Goal: Information Seeking & Learning: Find contact information

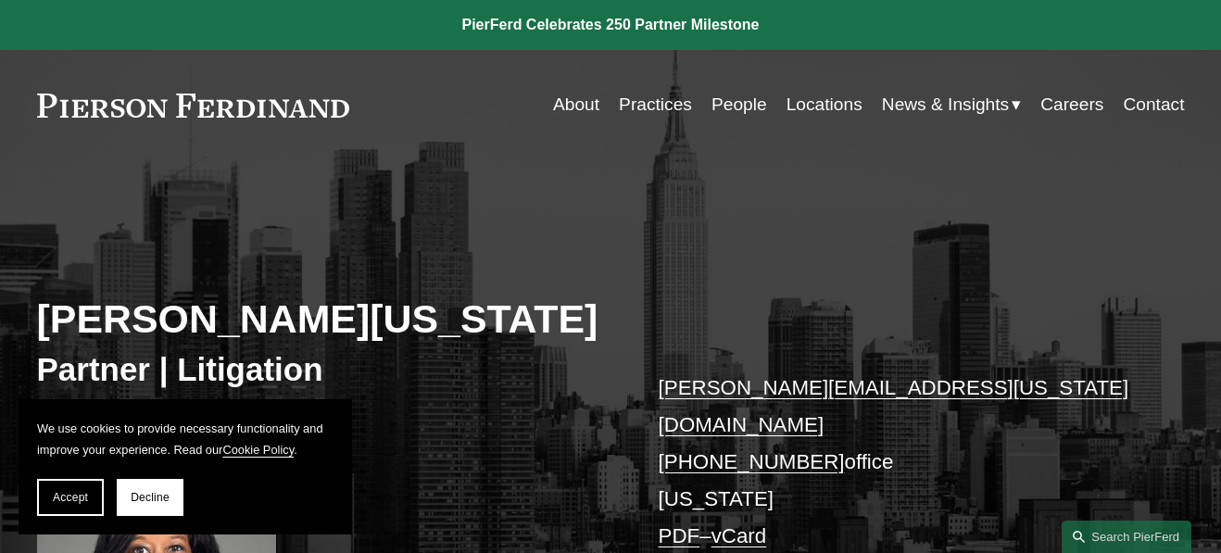
click at [563, 101] on link "About" at bounding box center [576, 104] width 46 height 35
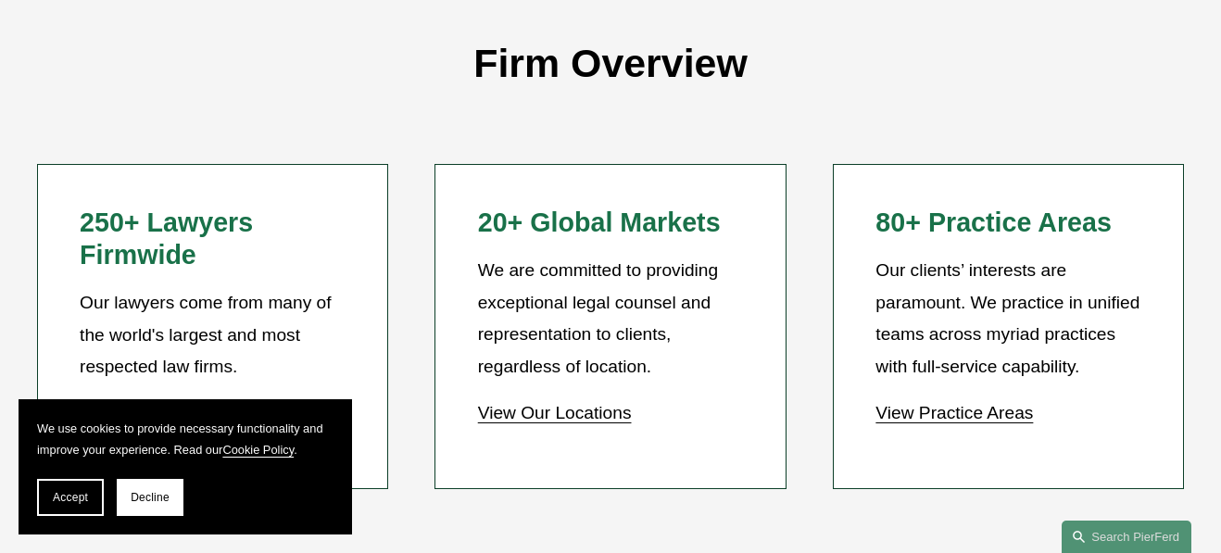
scroll to position [1676, 0]
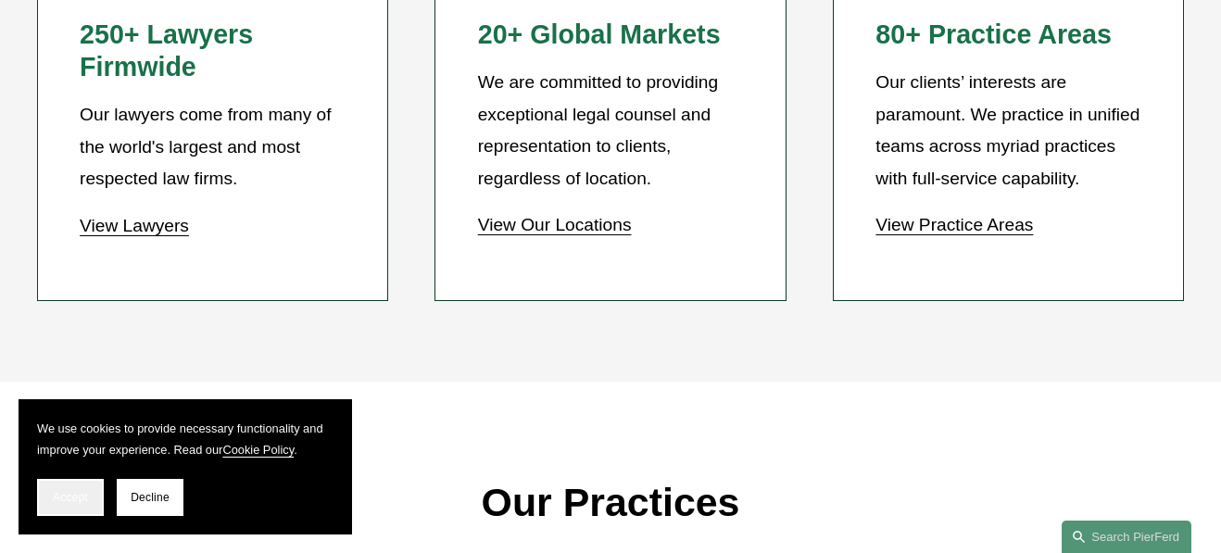
click at [82, 506] on button "Accept" at bounding box center [70, 497] width 67 height 37
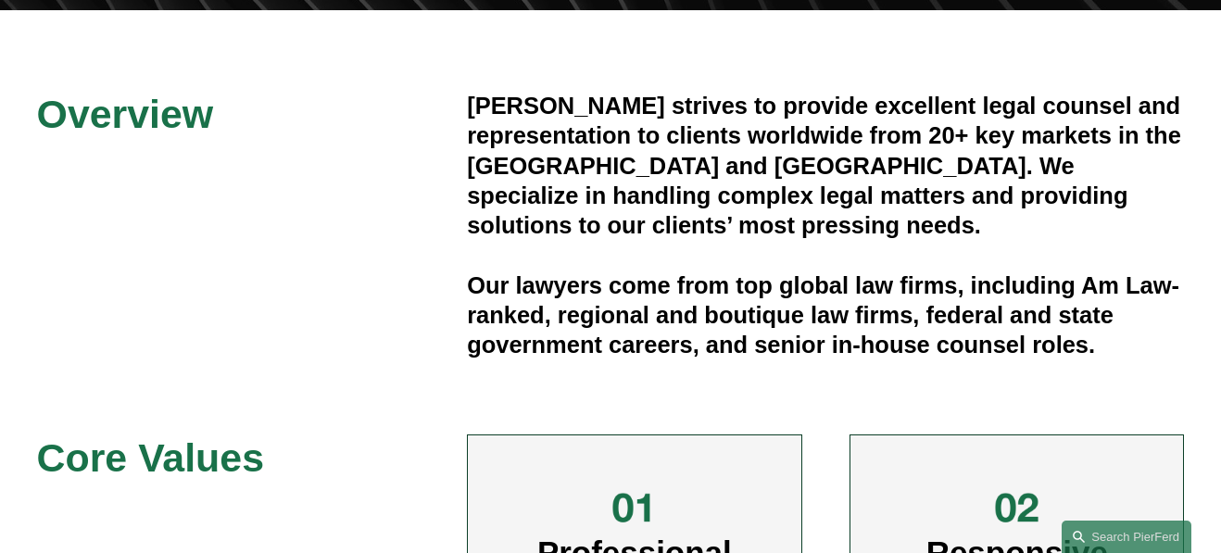
scroll to position [0, 0]
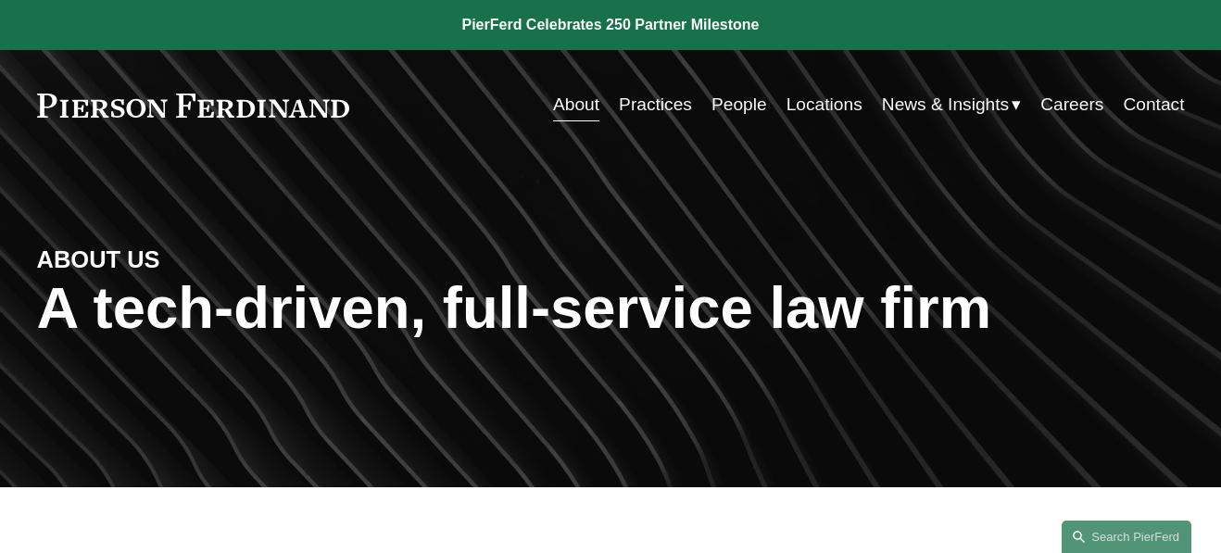
click at [653, 110] on link "Practices" at bounding box center [655, 104] width 73 height 35
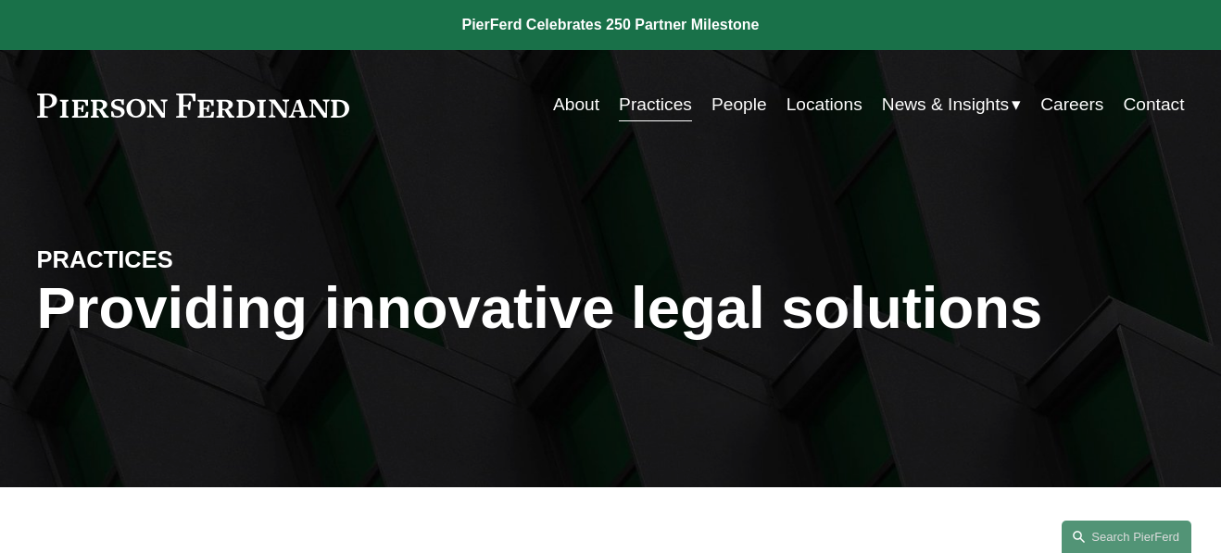
click at [804, 106] on link "Locations" at bounding box center [824, 104] width 76 height 35
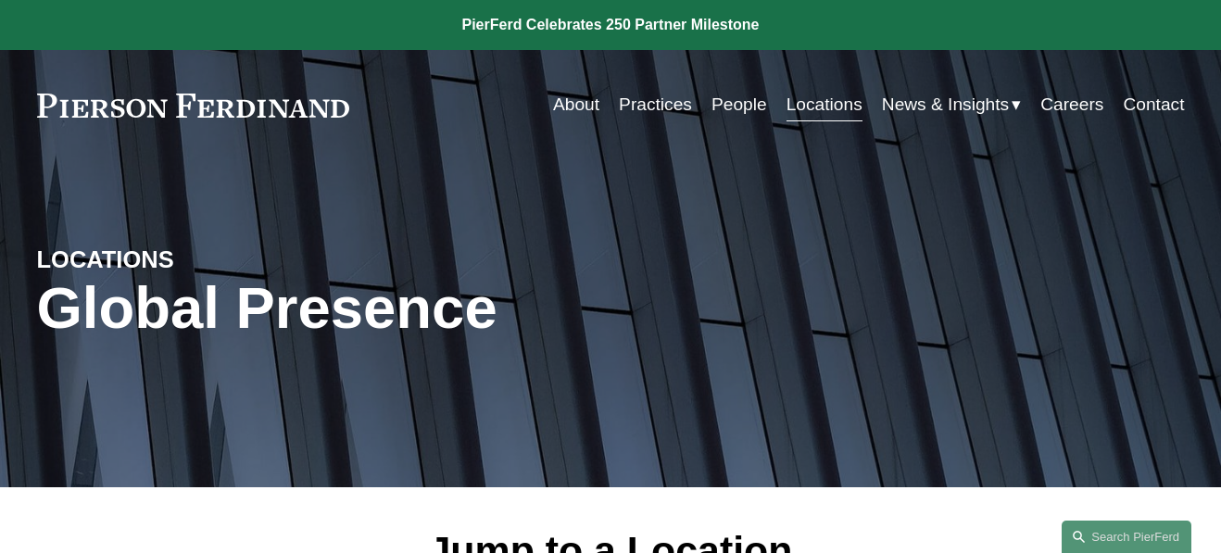
click at [816, 107] on link "Locations" at bounding box center [824, 104] width 76 height 35
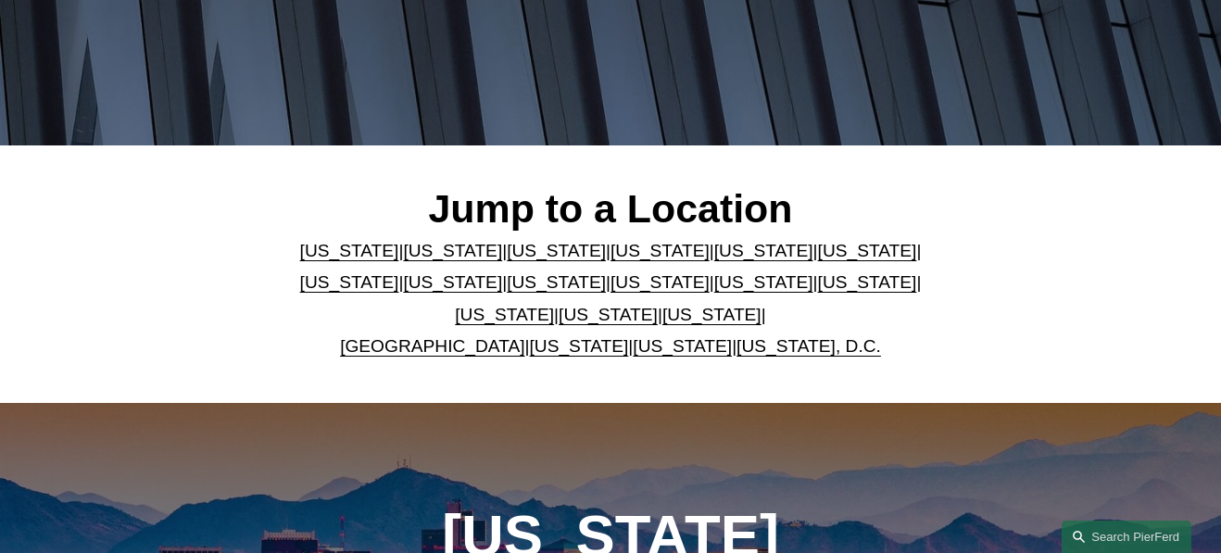
scroll to position [347, 0]
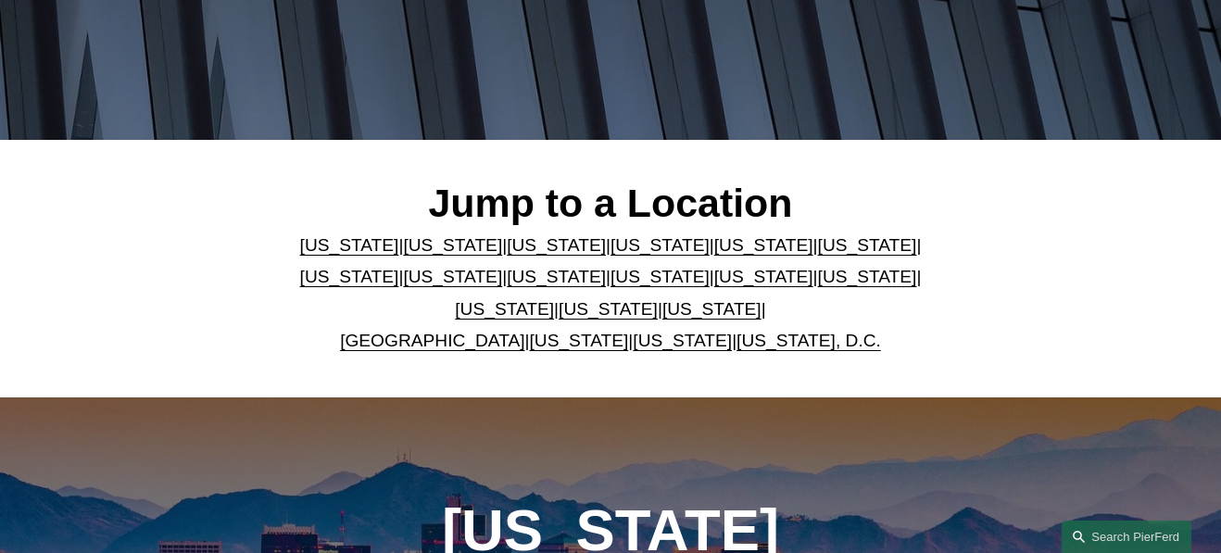
click at [714, 278] on link "[US_STATE]" at bounding box center [763, 276] width 99 height 19
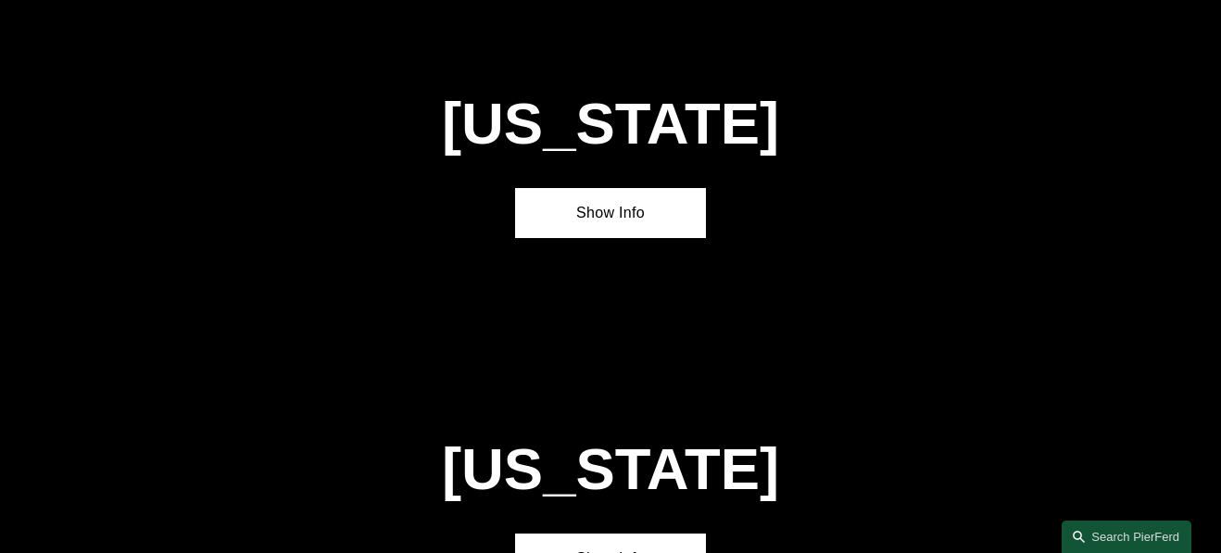
scroll to position [4199, 0]
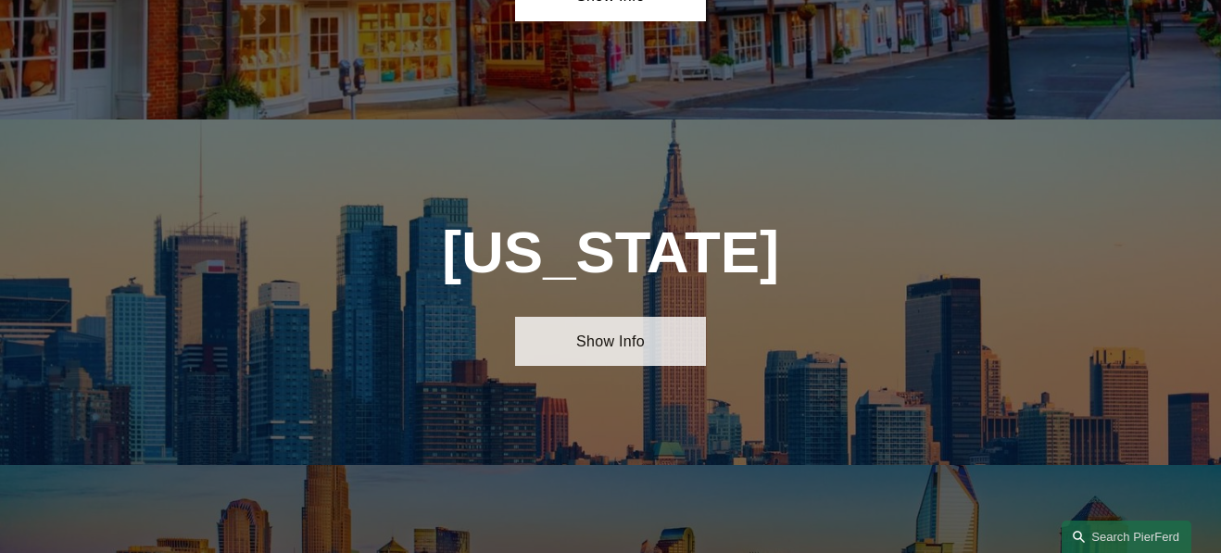
click at [609, 317] on link "Show Info" at bounding box center [610, 341] width 191 height 49
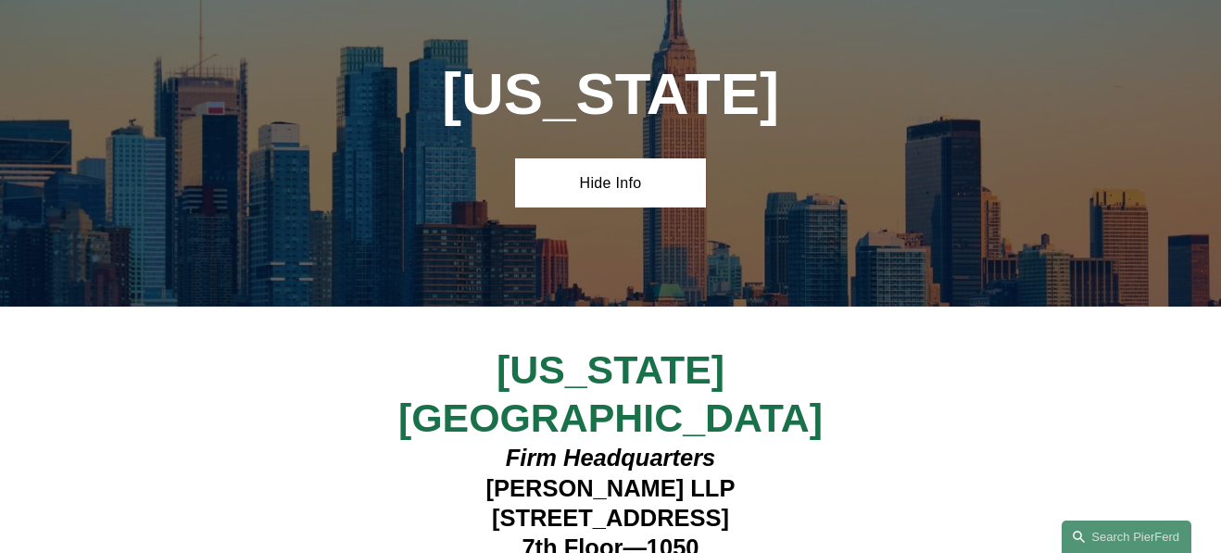
scroll to position [4362, 0]
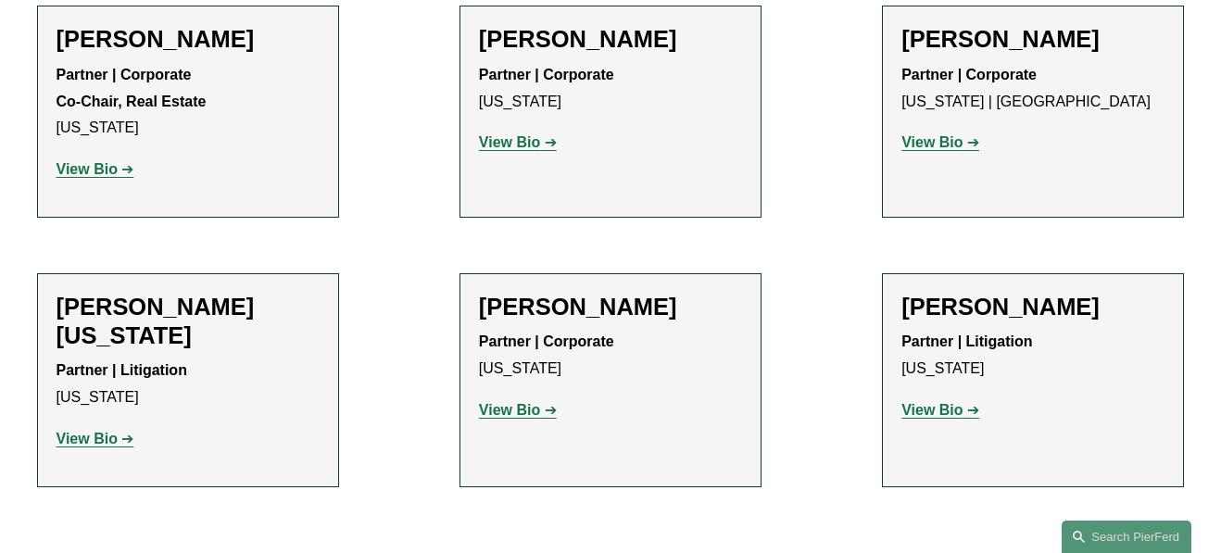
scroll to position [6168, 0]
click at [108, 292] on h2 "[PERSON_NAME][US_STATE]" at bounding box center [188, 320] width 263 height 57
click at [115, 425] on p "View Bio" at bounding box center [188, 438] width 263 height 27
click at [114, 430] on strong "View Bio" at bounding box center [87, 438] width 61 height 16
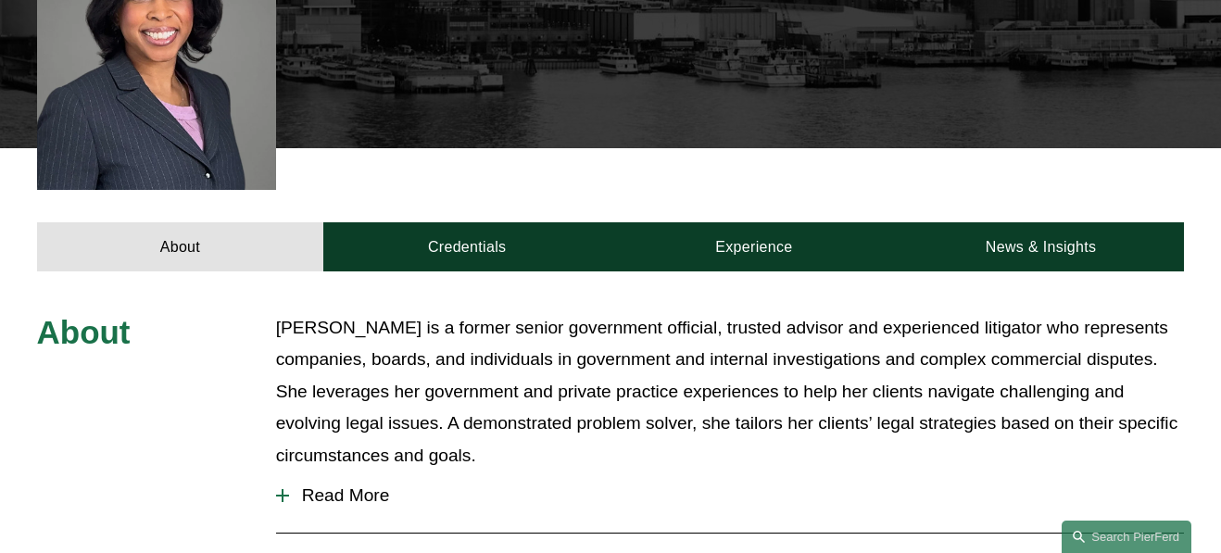
scroll to position [557, 0]
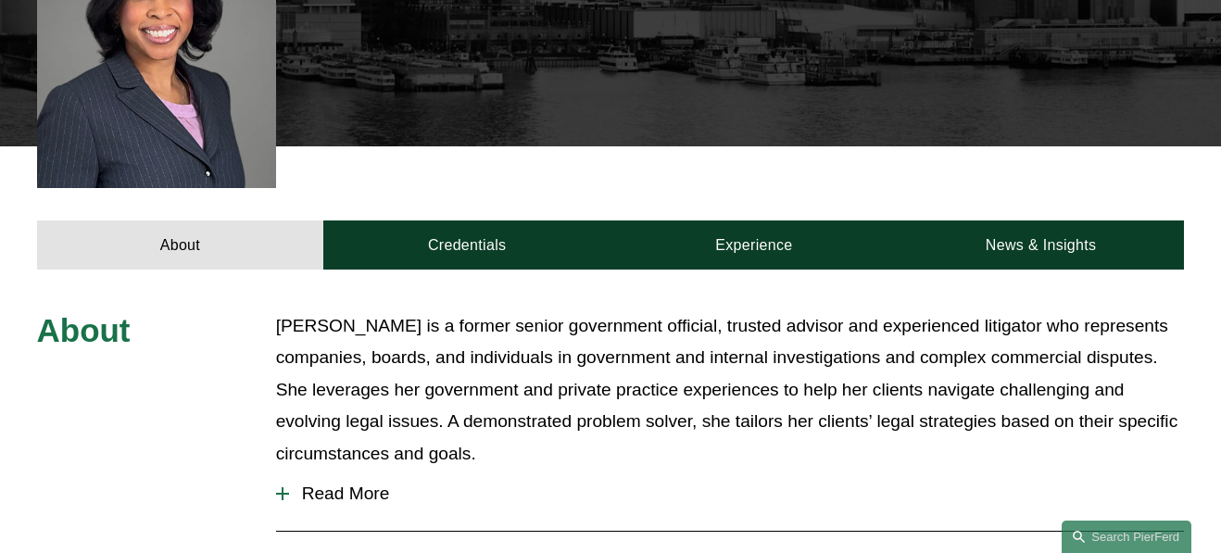
click at [348, 483] on span "Read More" at bounding box center [737, 493] width 896 height 20
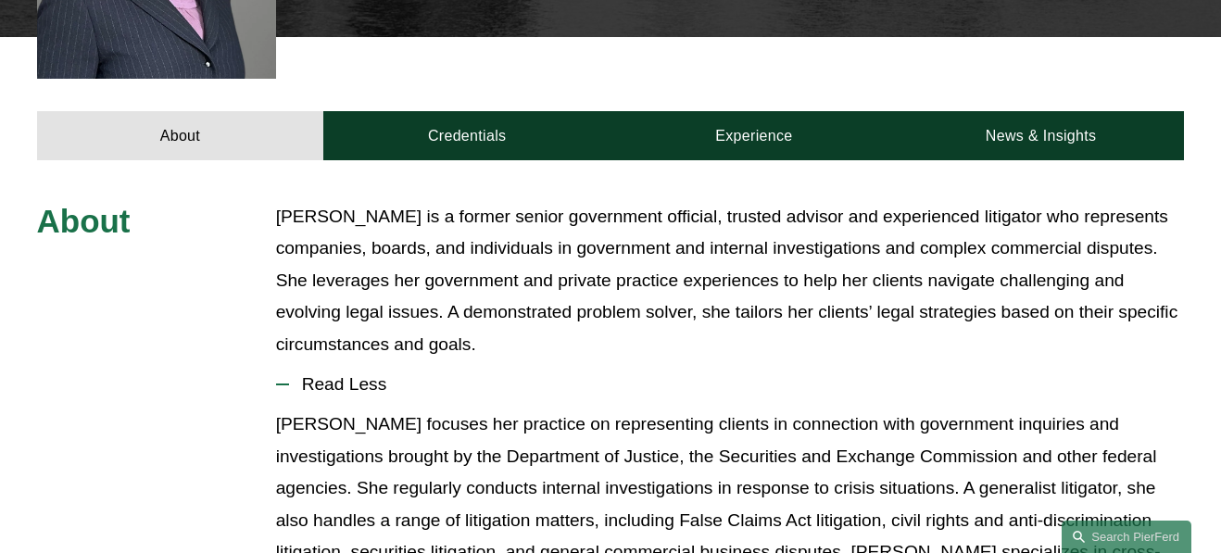
scroll to position [667, 0]
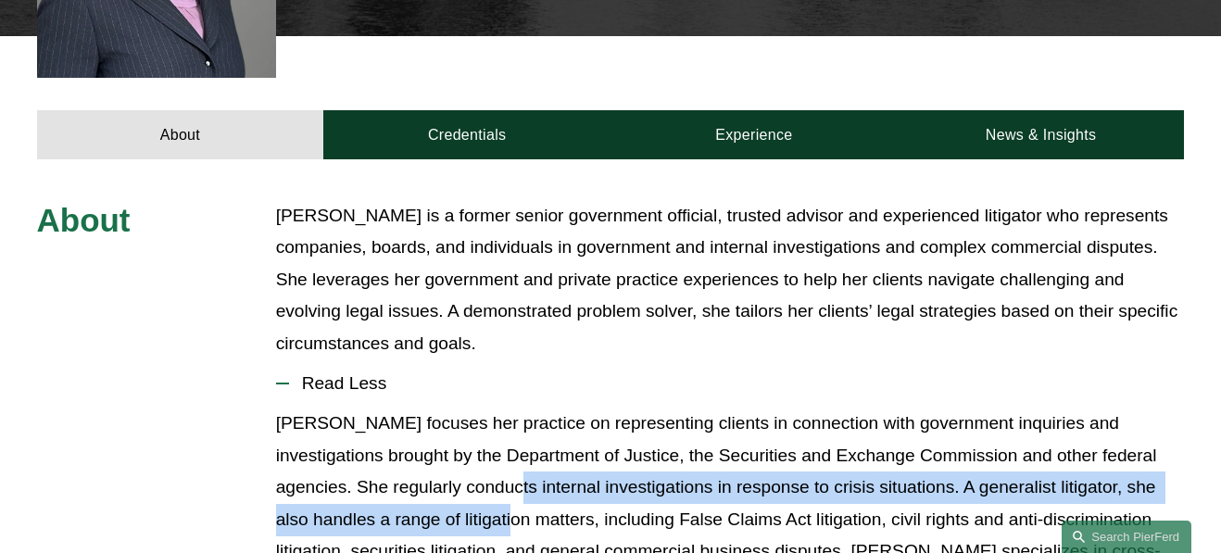
drag, startPoint x: 454, startPoint y: 456, endPoint x: 452, endPoint y: 491, distance: 35.2
click at [452, 491] on p "Alicia focuses her practice on representing clients in connection with governme…" at bounding box center [730, 504] width 909 height 192
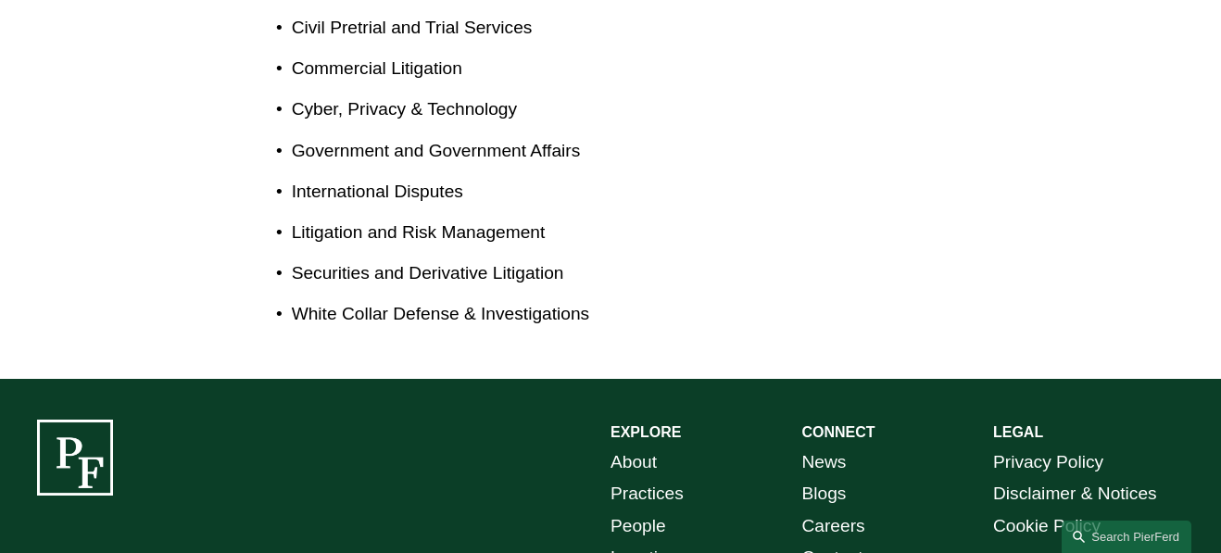
scroll to position [2008, 0]
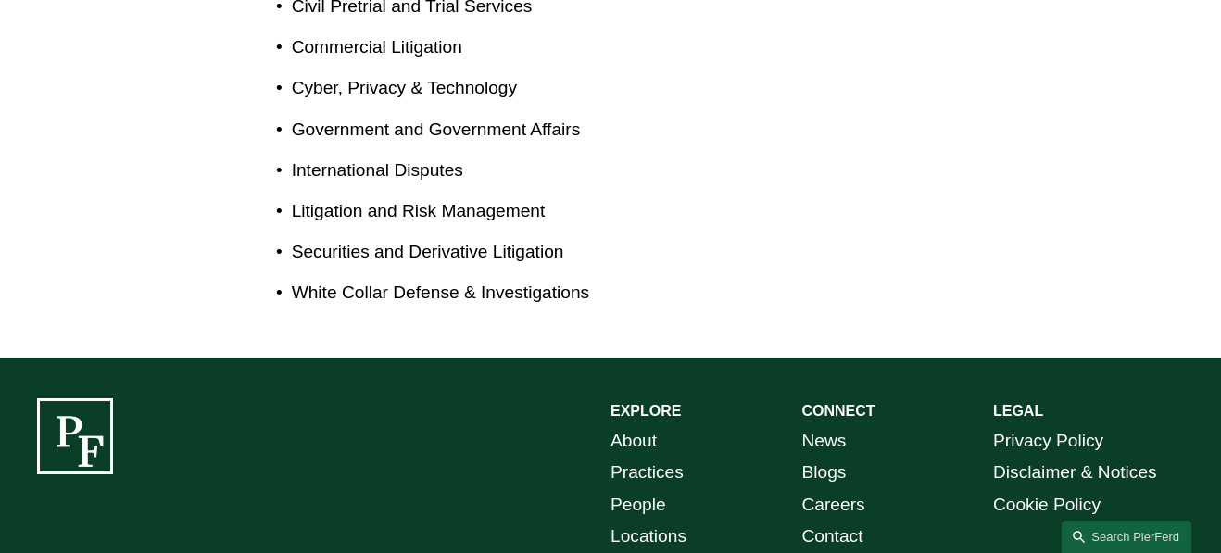
click at [804, 489] on link "Careers" at bounding box center [832, 505] width 63 height 32
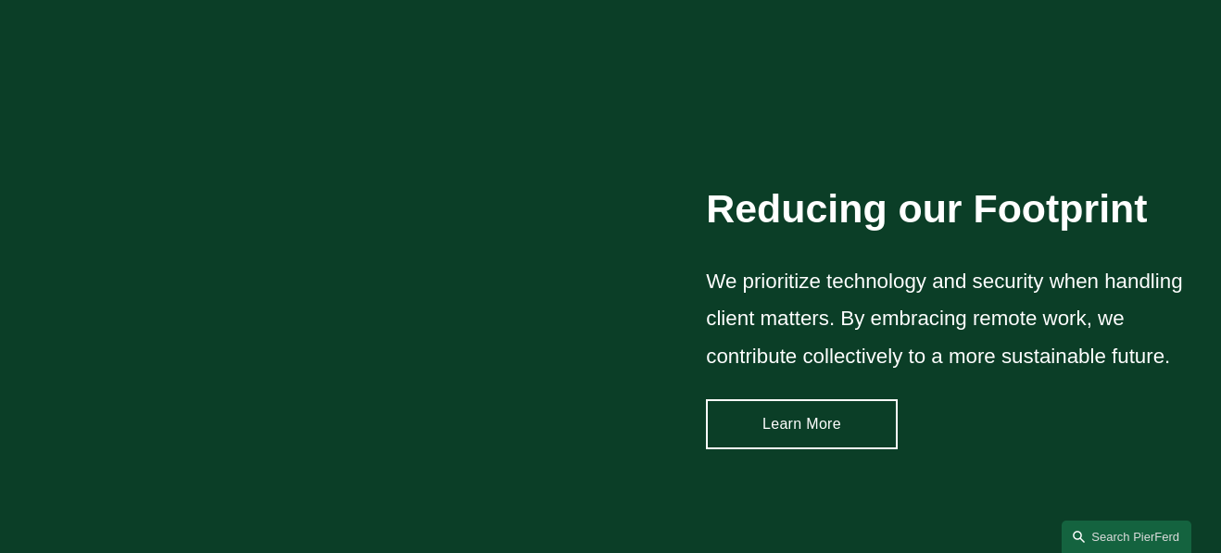
scroll to position [2168, 0]
